Goal: Find specific page/section: Find specific page/section

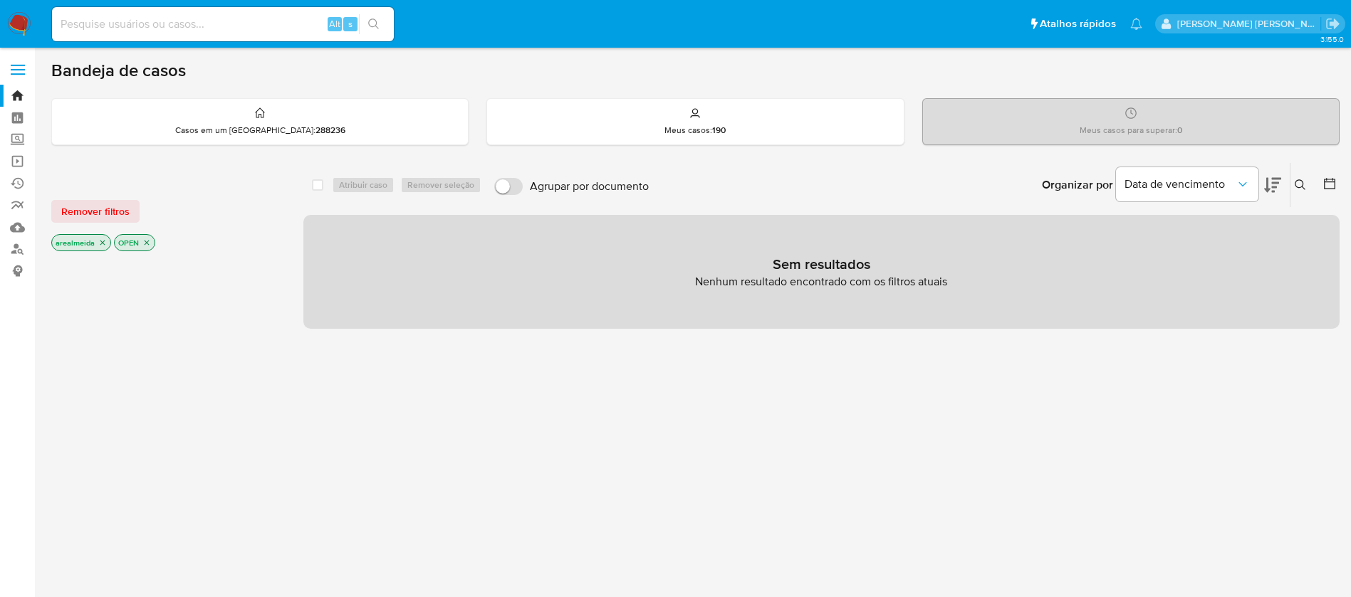
click at [105, 244] on icon "close-filter" at bounding box center [102, 243] width 9 height 9
click at [105, 244] on div "arealmeida OPEN" at bounding box center [165, 244] width 228 height 20
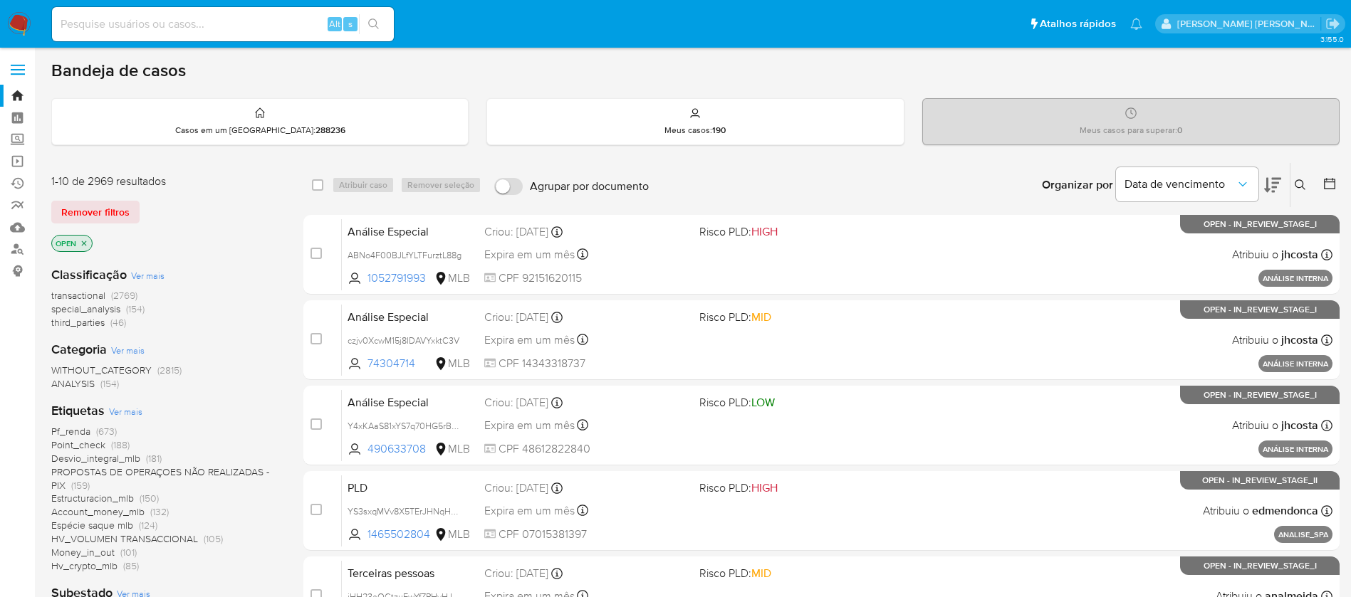
click at [88, 245] on icon "close-filter" at bounding box center [84, 243] width 9 height 9
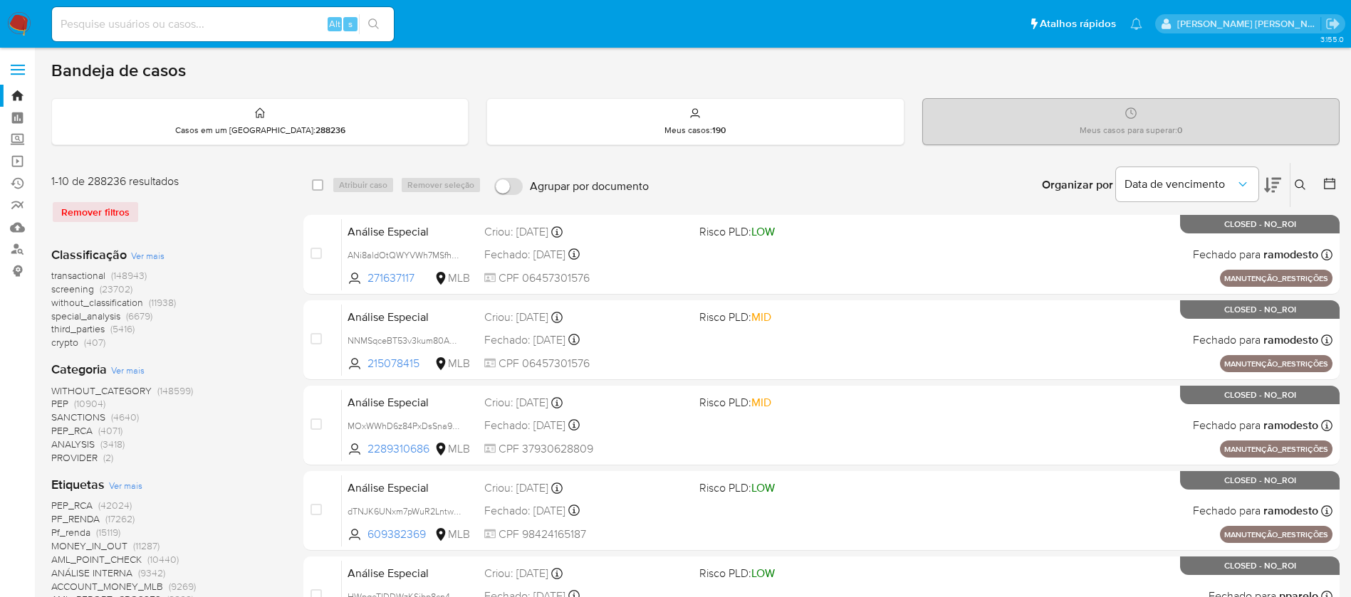
click at [235, 261] on div "Classificação Ver mais transactional (148943) screening (23702) without_classif…" at bounding box center [165, 298] width 229 height 104
click at [174, 224] on div "1-10 de 288236 resultados Remover filtros" at bounding box center [165, 204] width 228 height 61
click at [209, 377] on div "Categoria Ver mais WITHOUT_CATEGORY (148599) PEP (10904) SANCTIONS (4640) PEP_R…" at bounding box center [165, 413] width 229 height 104
click at [1157, 133] on p "Meus casos para superar : 0" at bounding box center [1130, 130] width 103 height 11
click at [1173, 132] on p "Meus casos para superar : 0" at bounding box center [1130, 130] width 103 height 11
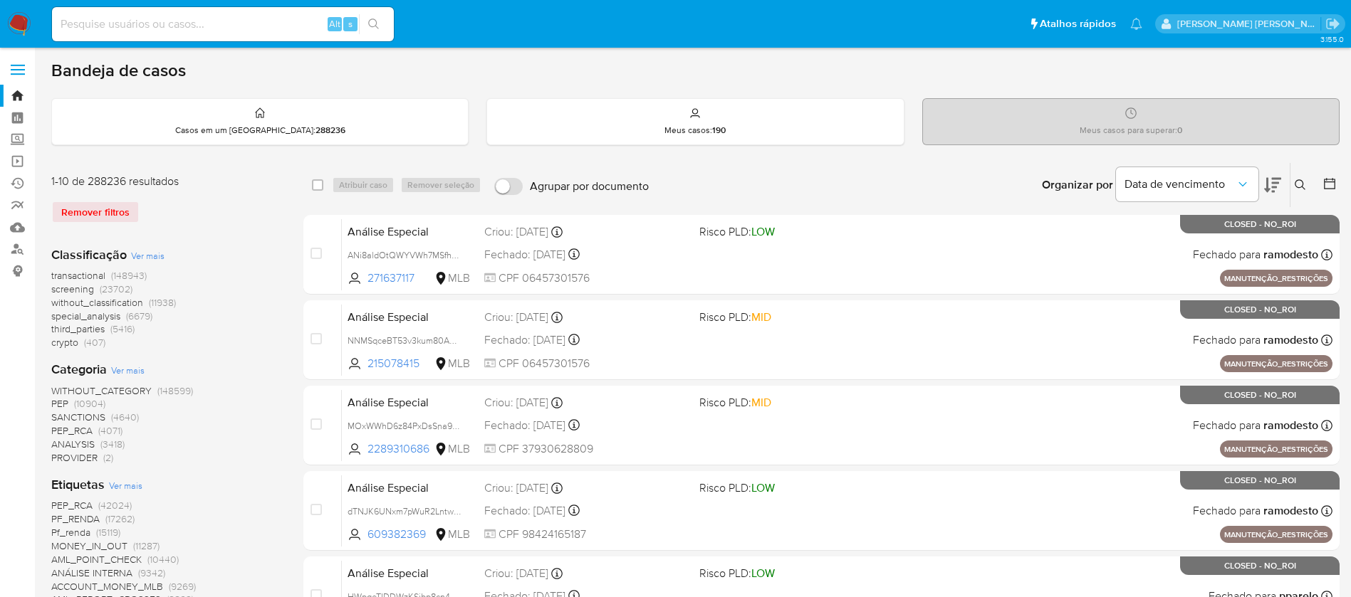
click at [1173, 132] on p "Meus casos para superar : 0" at bounding box center [1130, 130] width 103 height 11
click at [1175, 134] on p "Meus casos para superar : 0" at bounding box center [1130, 130] width 103 height 11
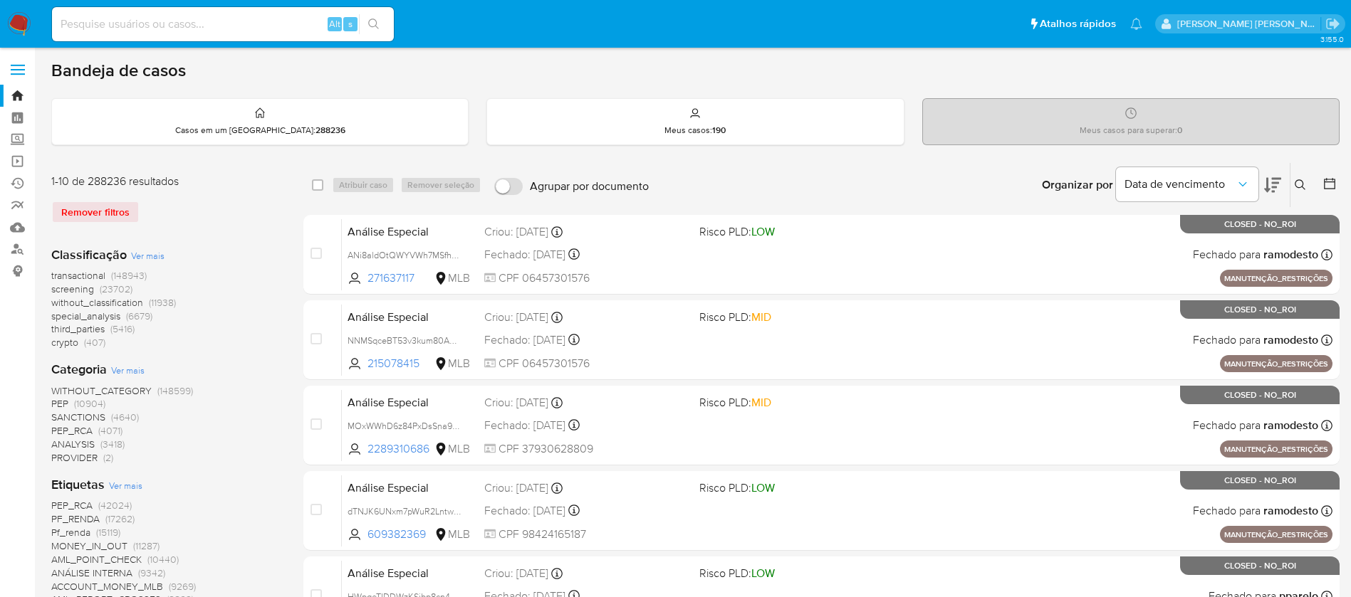
click at [1175, 134] on p "Meus casos para superar : 0" at bounding box center [1130, 130] width 103 height 11
click at [1132, 116] on icon at bounding box center [1130, 113] width 11 height 11
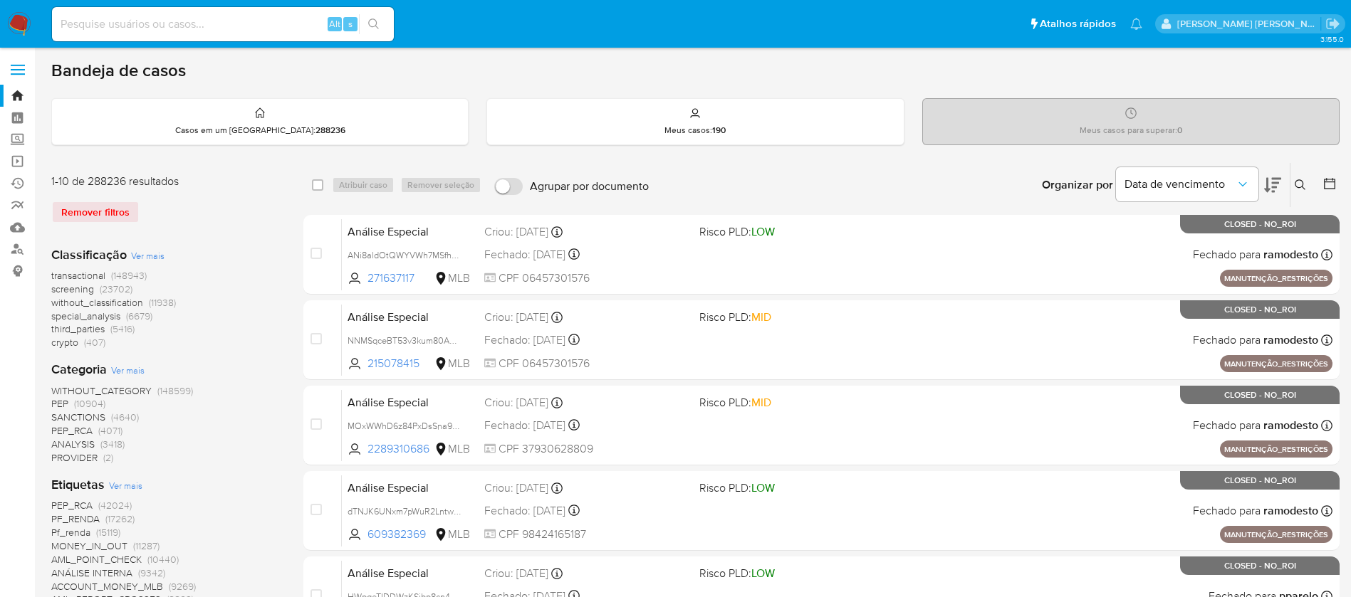
click at [1132, 116] on icon at bounding box center [1130, 113] width 11 height 11
drag, startPoint x: 343, startPoint y: 128, endPoint x: 268, endPoint y: 133, distance: 75.6
click at [268, 133] on div "Casos em um prato : 288236" at bounding box center [260, 122] width 416 height 46
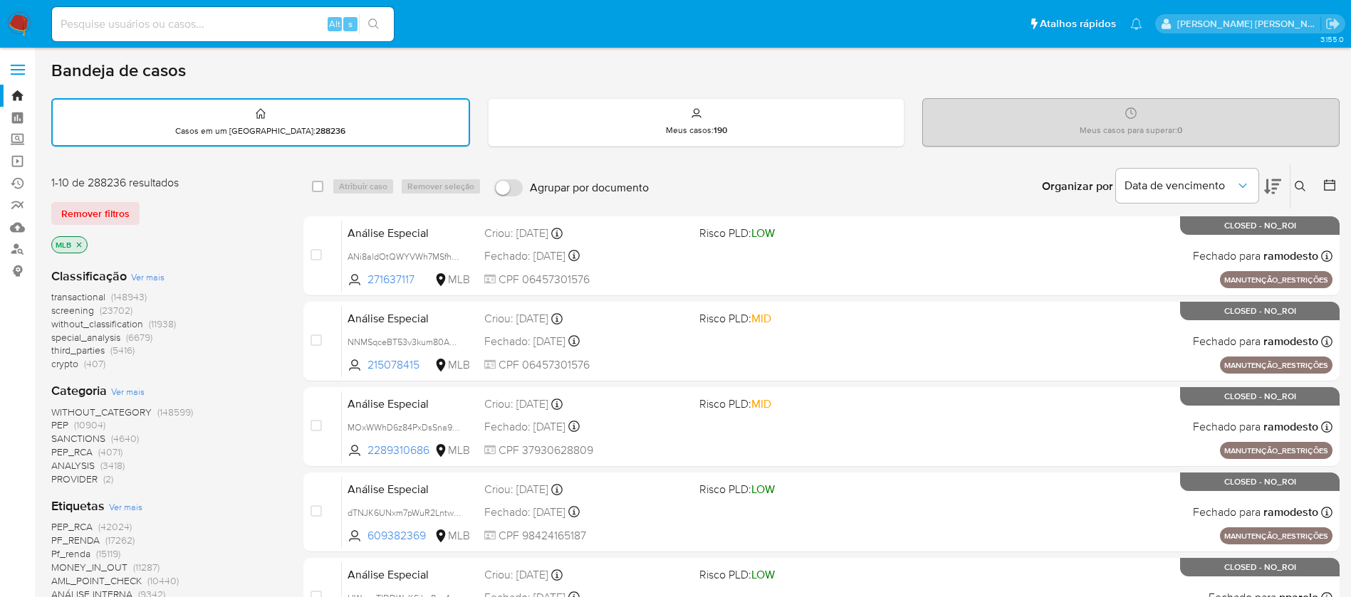
click at [241, 239] on div "MLB" at bounding box center [165, 246] width 228 height 20
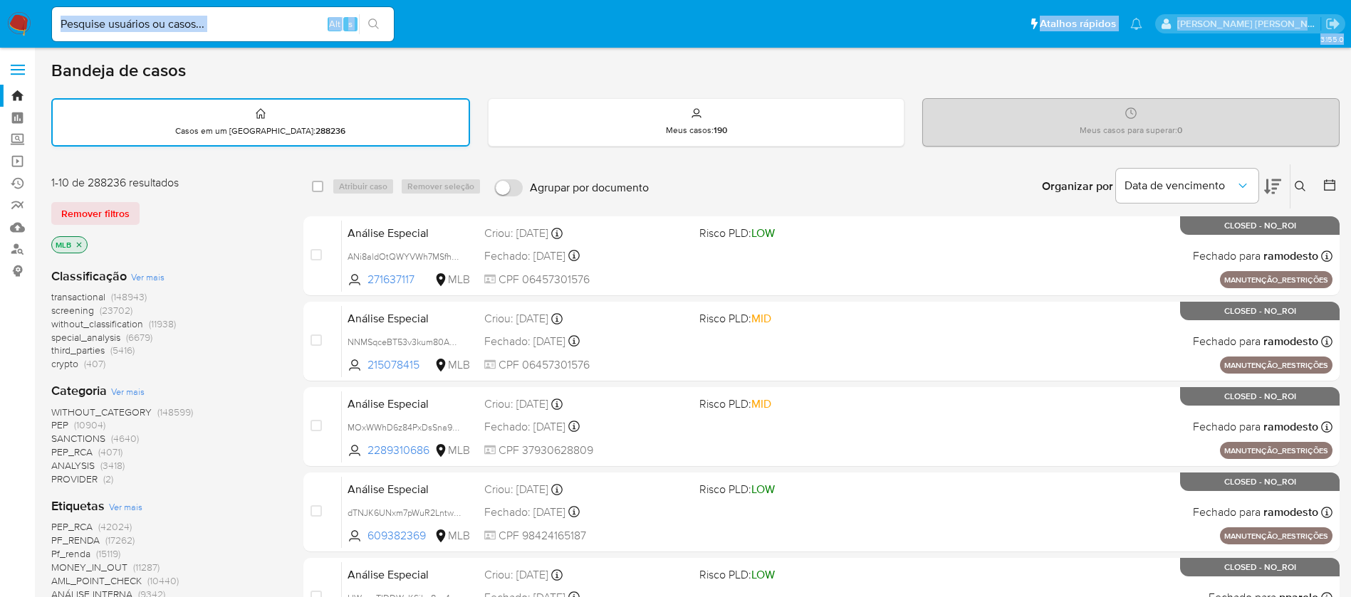
drag, startPoint x: 253, startPoint y: 51, endPoint x: 258, endPoint y: 98, distance: 47.2
click at [243, 296] on div "transactional (148943) screening (23702) without_classification (11938) special…" at bounding box center [165, 330] width 229 height 80
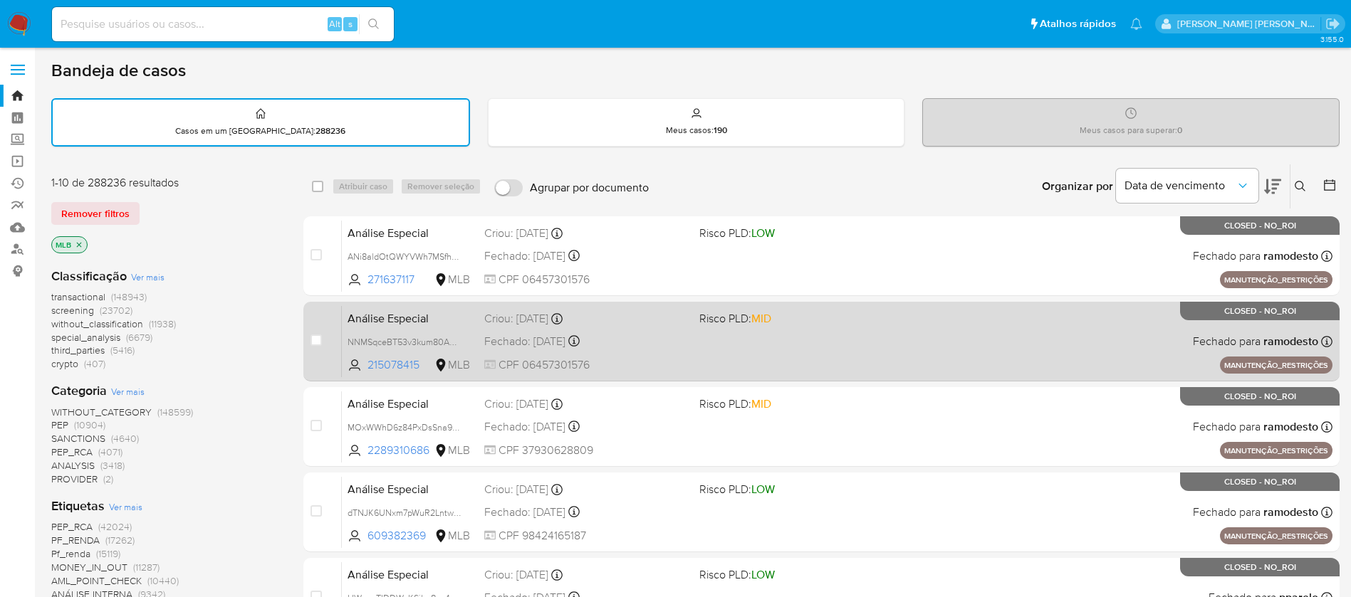
click at [342, 330] on div "Análise Especial NNMSqceBT53v3kum80AFghsQ 215078415 MLB Risco PLD: MID Criou: […" at bounding box center [837, 341] width 990 height 72
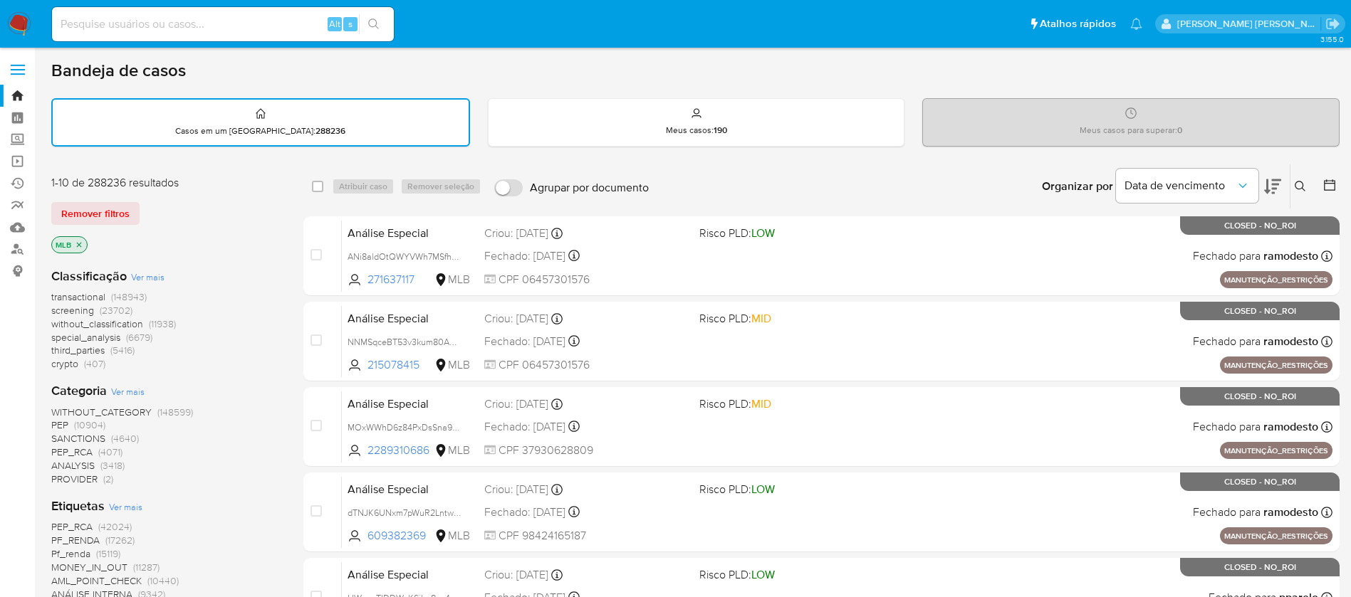
click at [107, 234] on div "1-10 de 288236 resultados Remover filtros MLB" at bounding box center [165, 215] width 228 height 81
click at [259, 268] on div "Classificação Ver mais transactional (148943) screening (23702) without_classif…" at bounding box center [165, 320] width 229 height 104
click at [260, 268] on div "Classificação Ver mais transactional (148943) screening (23702) without_classif…" at bounding box center [165, 320] width 229 height 104
click at [185, 26] on input at bounding box center [223, 24] width 342 height 19
paste input "81766982"
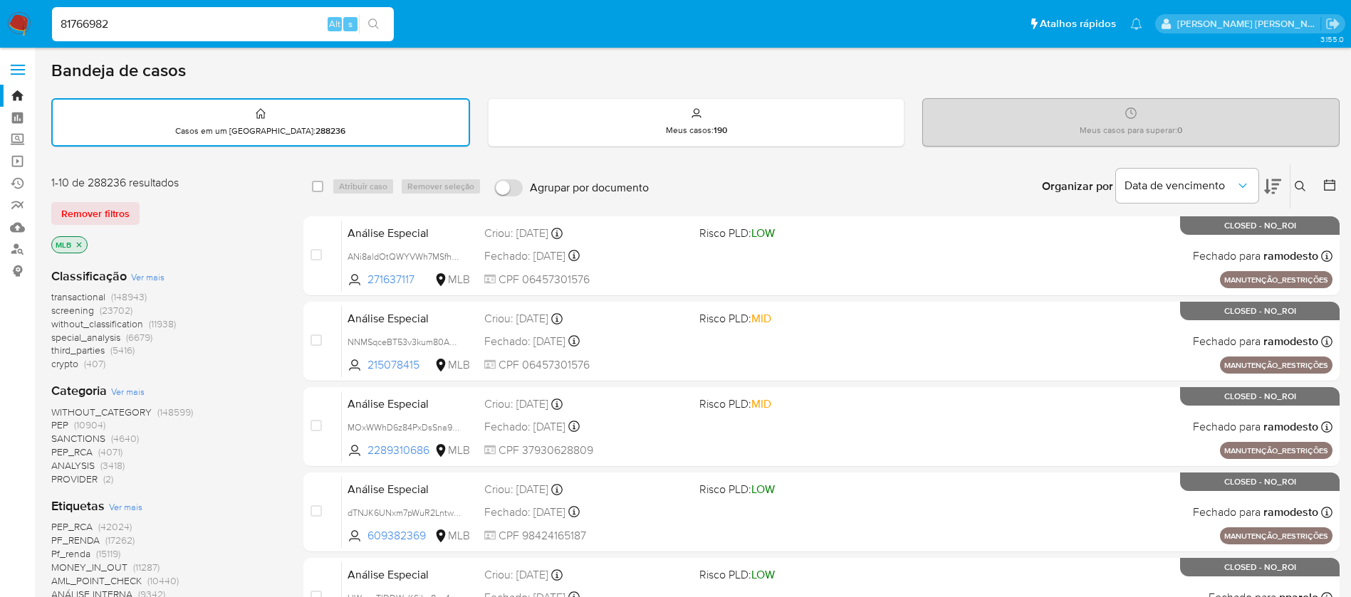
type input "81766982"
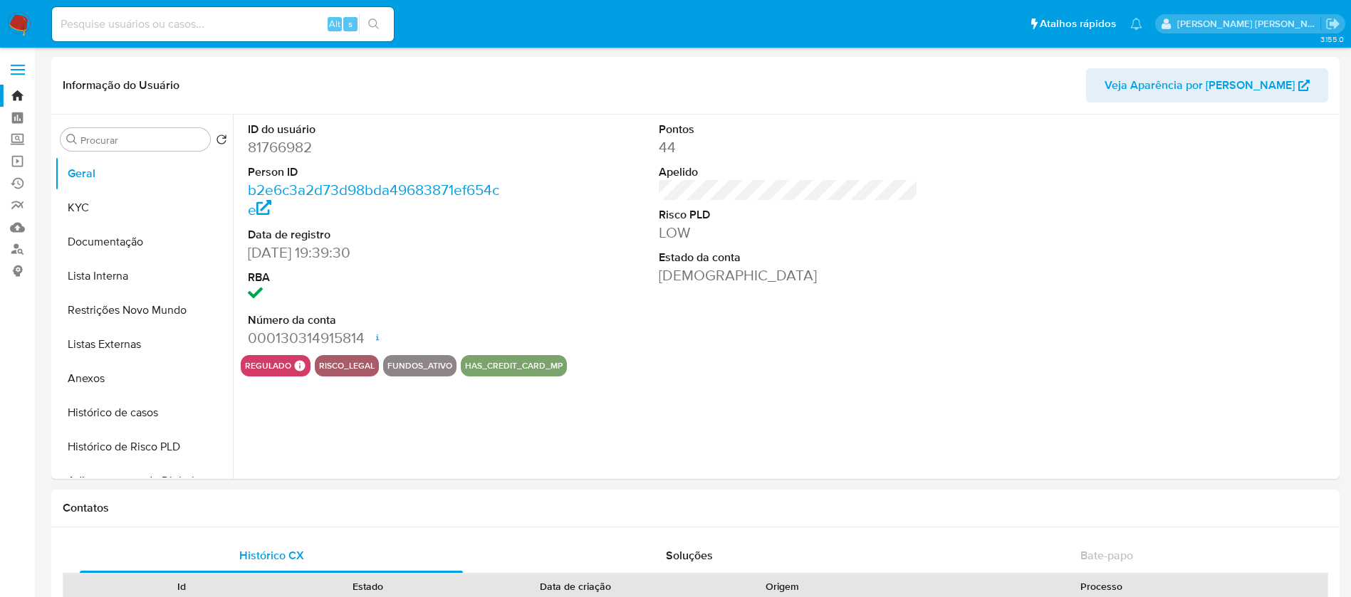
select select "10"
